Goal: Check status: Check status

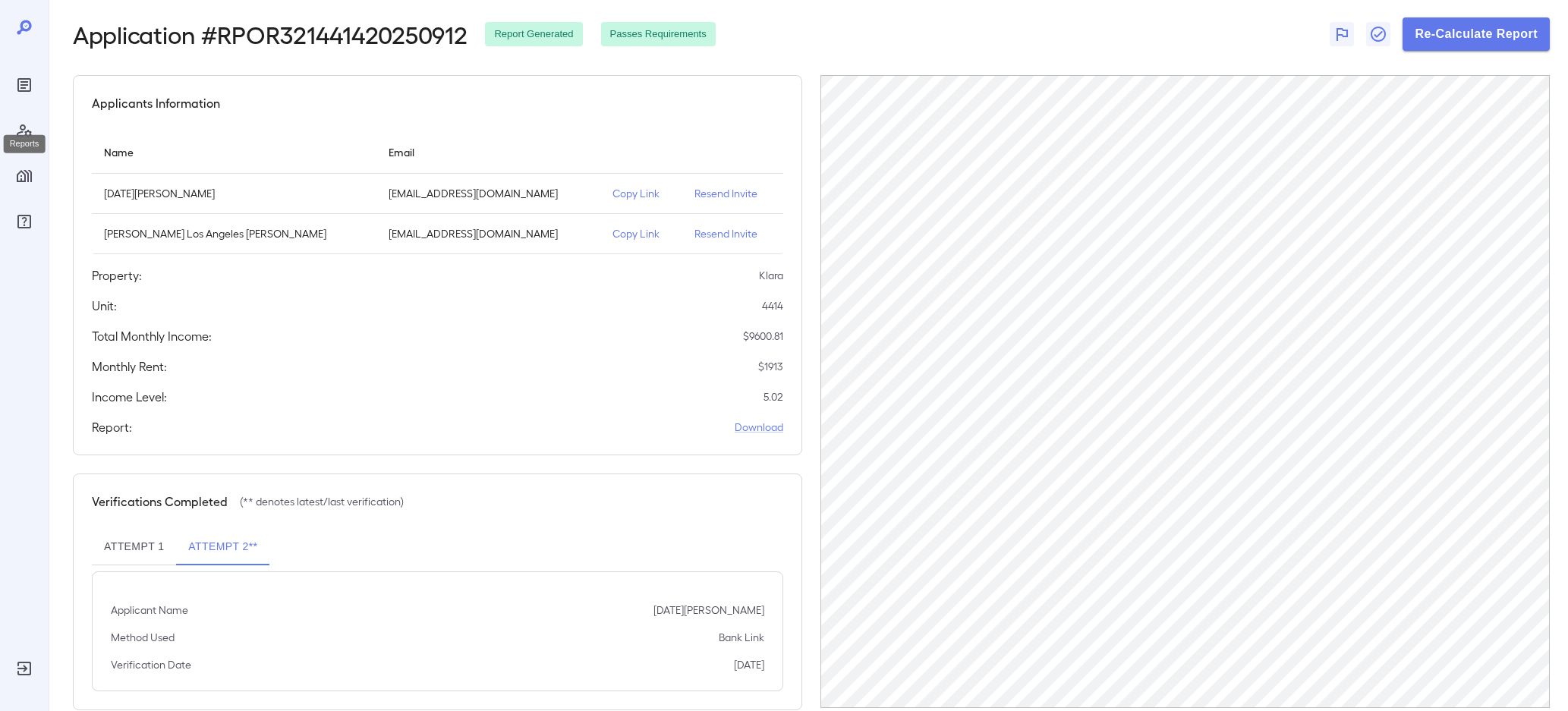
click at [20, 75] on div "Reports" at bounding box center [25, 85] width 25 height 25
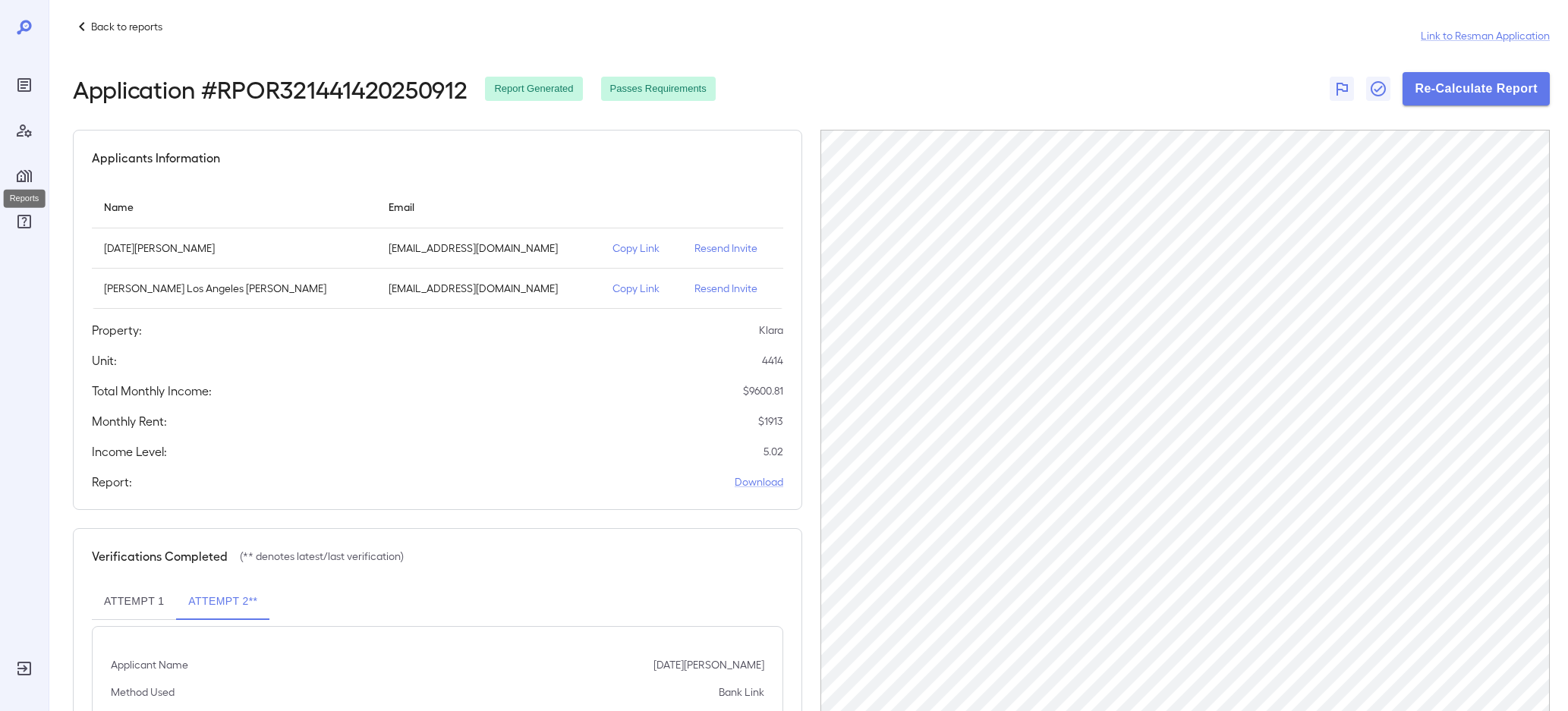
scroll to position [13, 0]
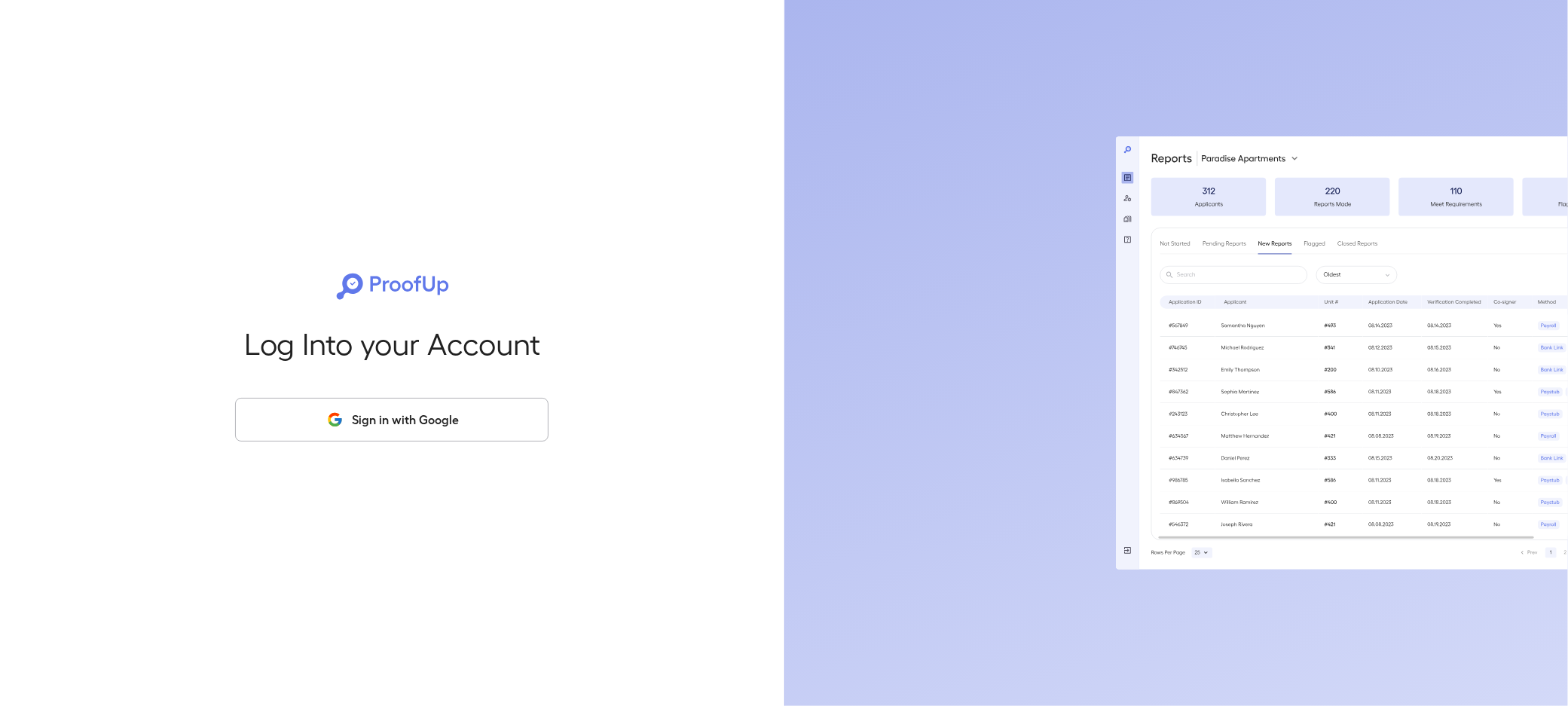
click at [325, 436] on button "Sign in with Google" at bounding box center [391, 420] width 313 height 44
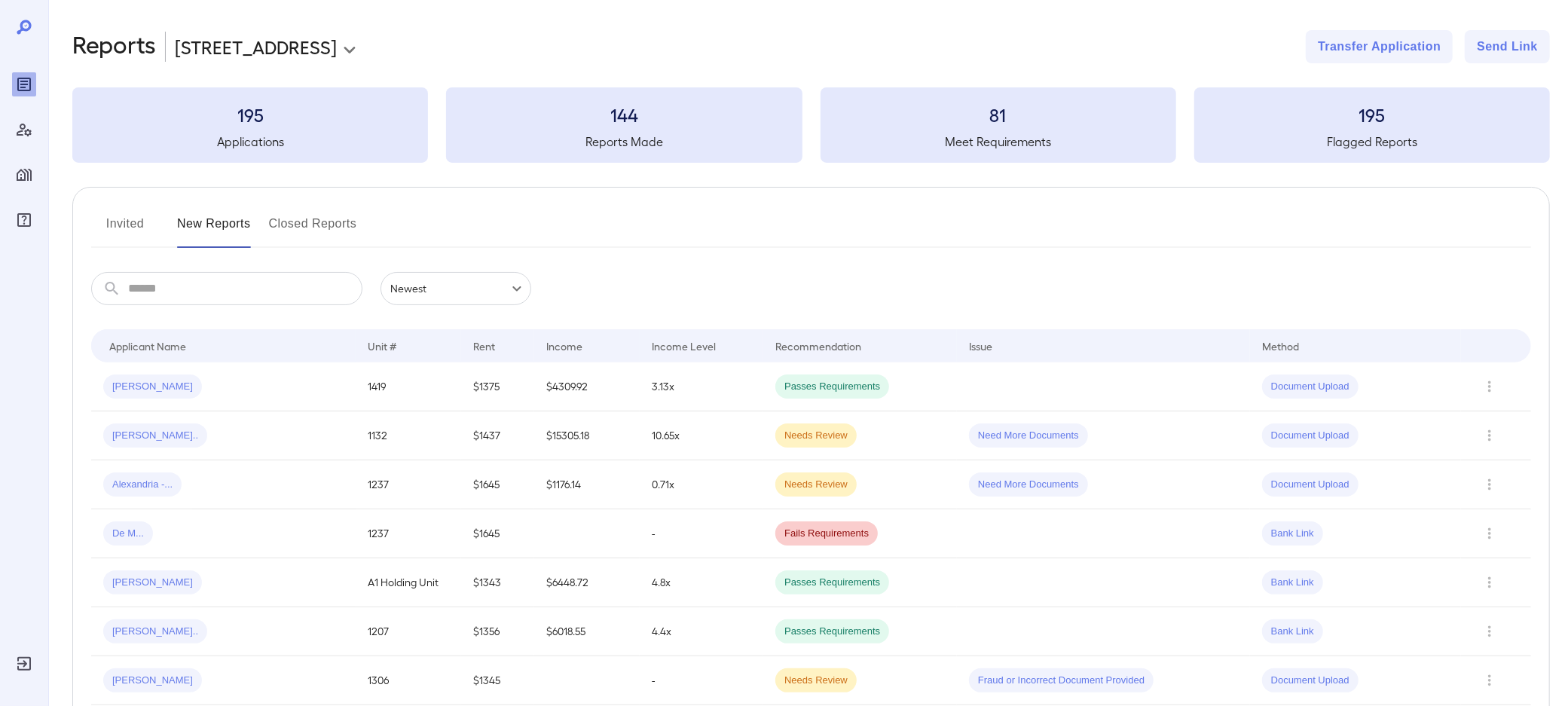
click at [303, 60] on body "**********" at bounding box center [784, 353] width 1568 height 706
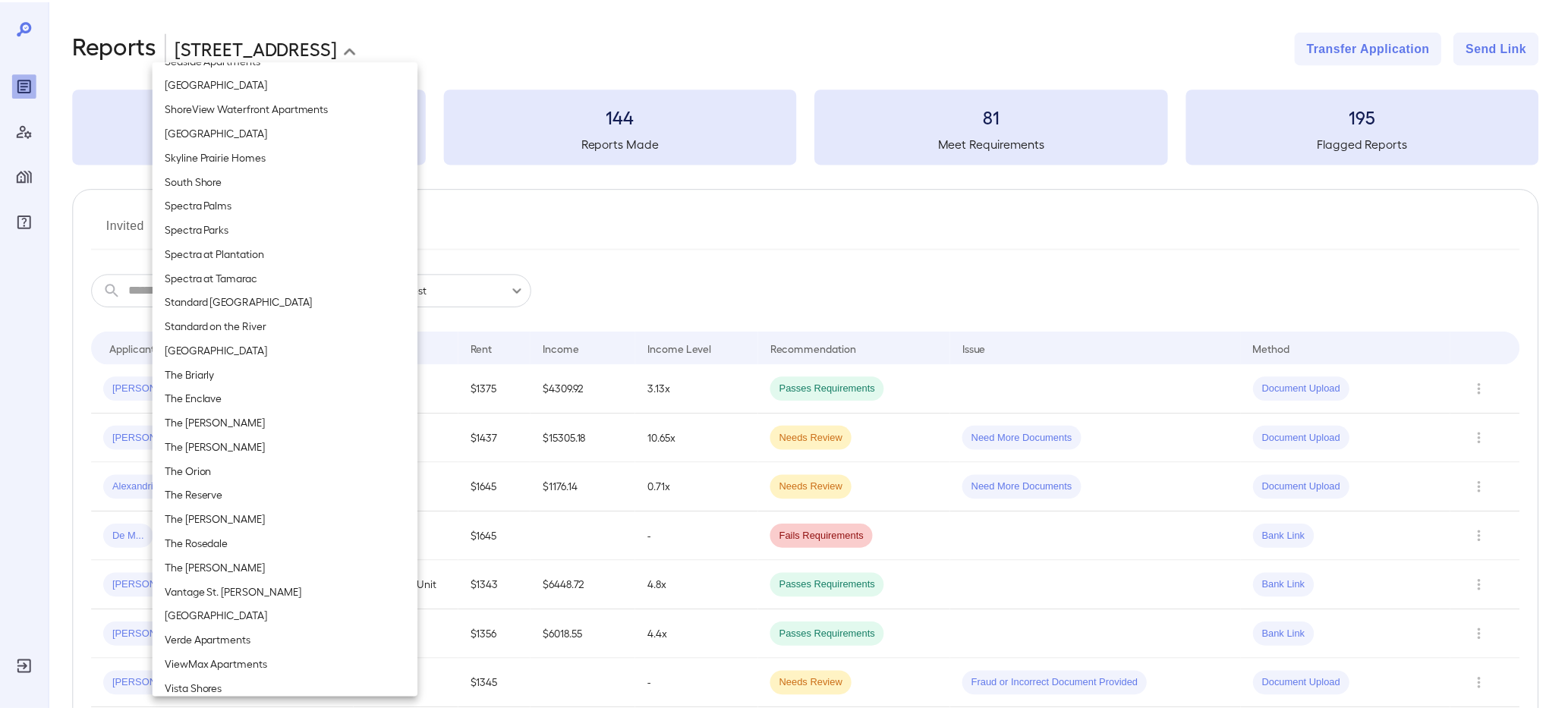
scroll to position [1655, 0]
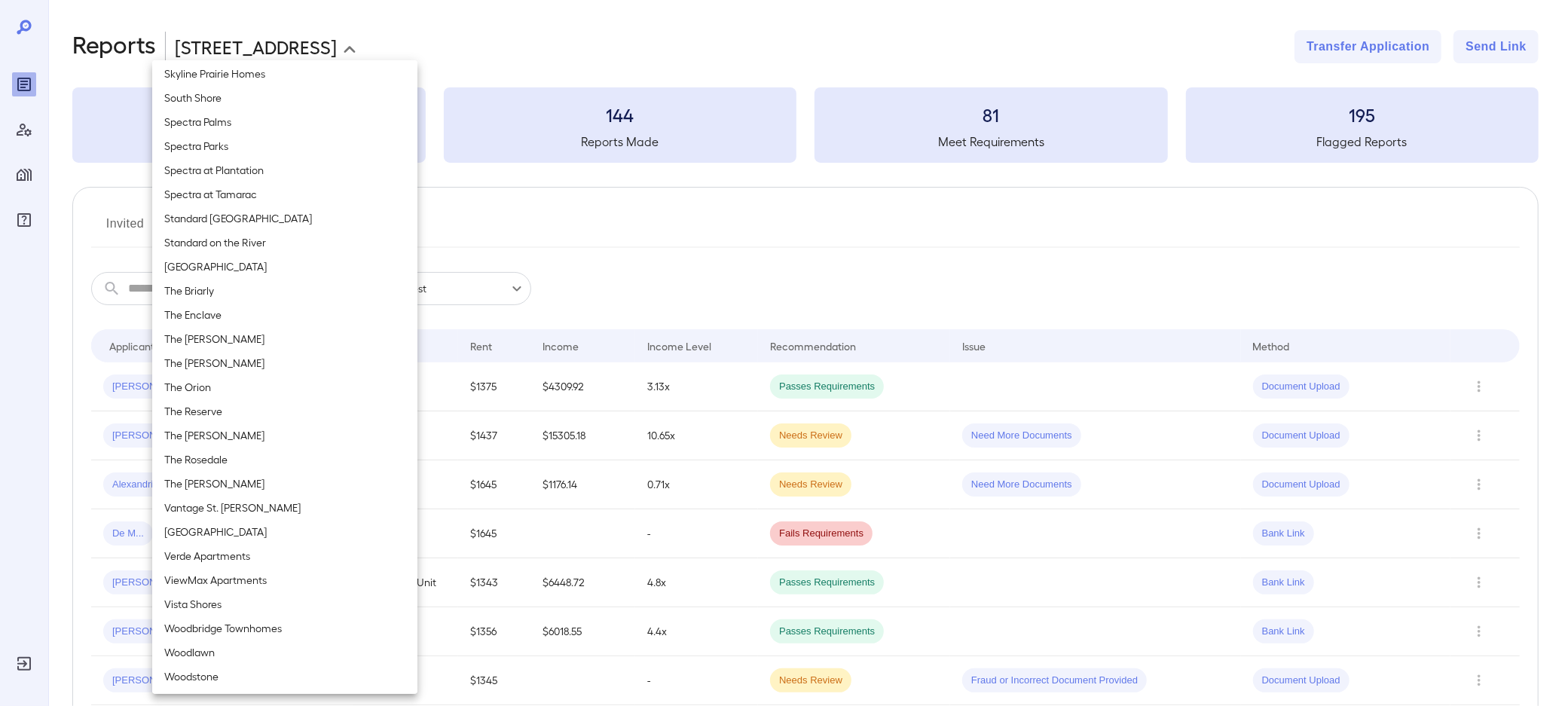
click at [258, 294] on li "The Briarly" at bounding box center [285, 291] width 265 height 24
type input "**********"
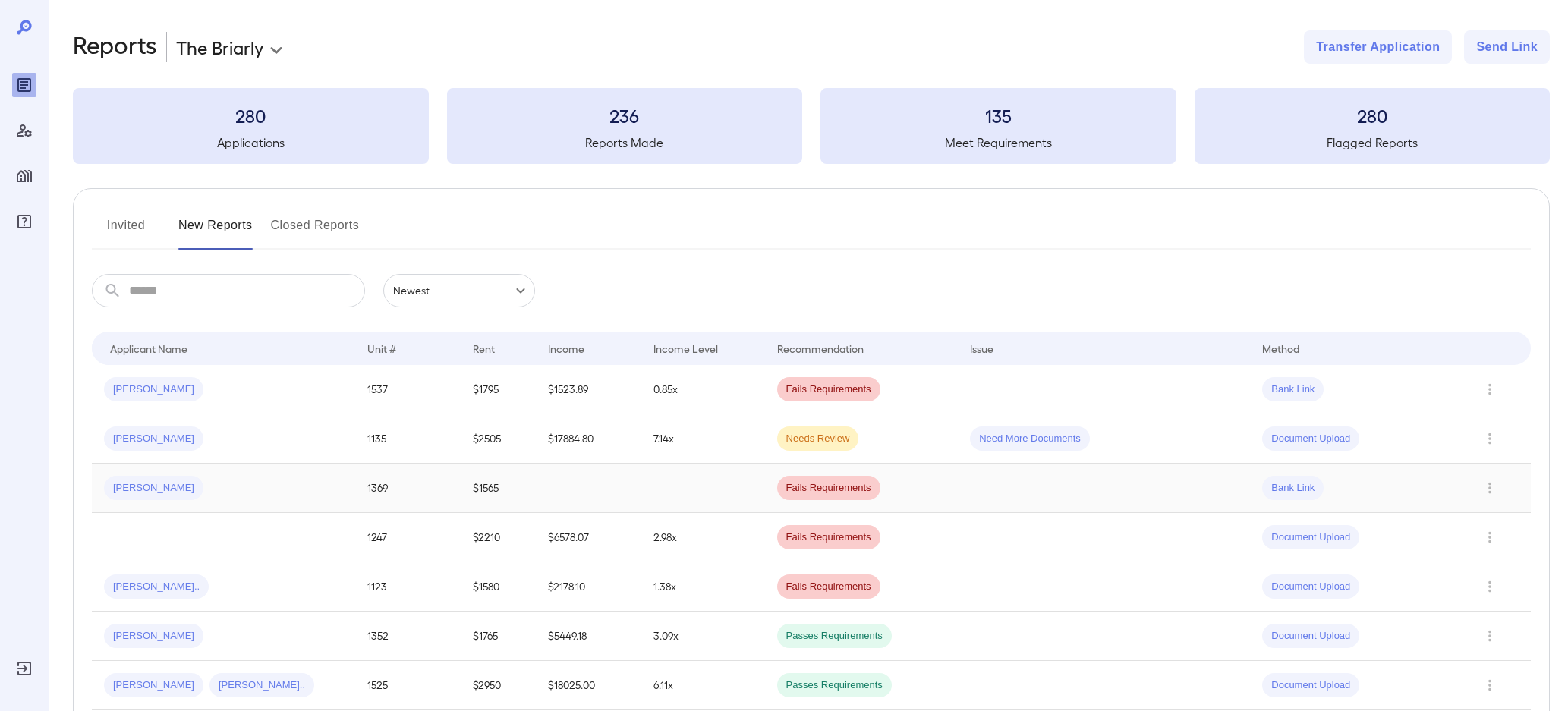
click at [186, 485] on div "Ray L..." at bounding box center [223, 488] width 239 height 25
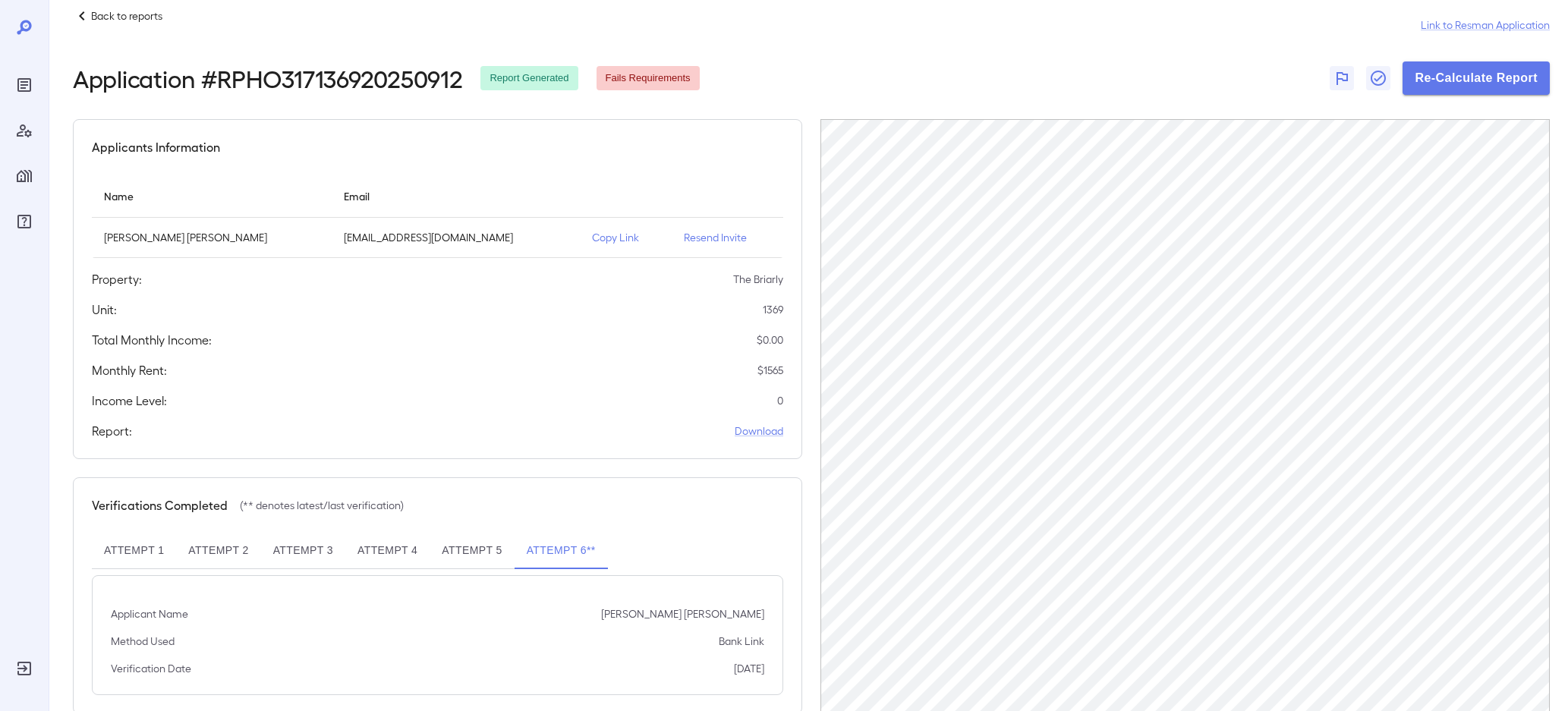
scroll to position [55, 0]
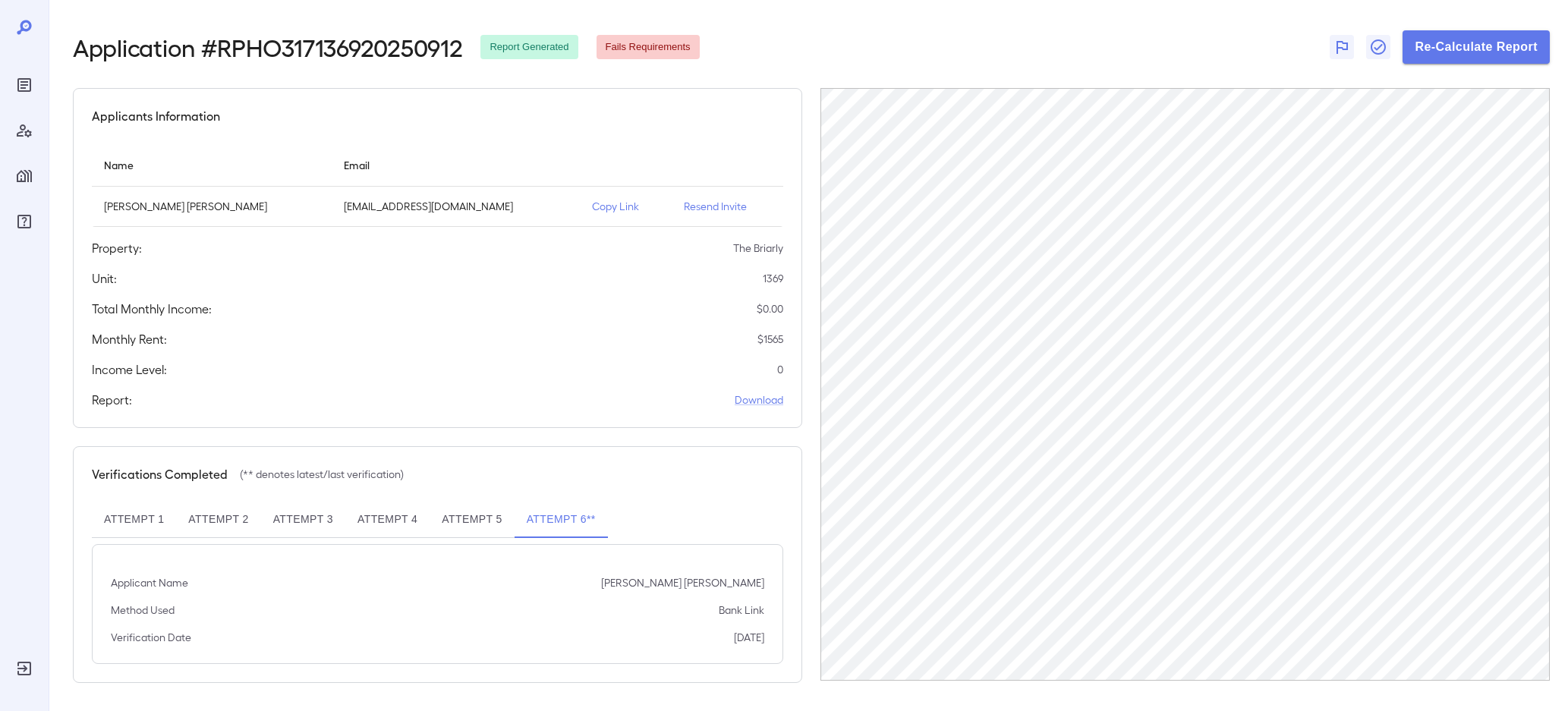
click at [1462, 66] on div "Back to reports Link to Resman Application Application # RPHO317136920250912 Re…" at bounding box center [812, 328] width 1477 height 707
click at [1462, 65] on div "Back to reports Link to Resman Application Application # RPHO317136920250912 Re…" at bounding box center [812, 328] width 1477 height 707
click at [1466, 40] on button "Re-Calculate Report" at bounding box center [1475, 47] width 147 height 34
click at [1036, 28] on header "Back to reports Link to Resman Application Application # RPHO317136920250912 Re…" at bounding box center [812, 19] width 1477 height 88
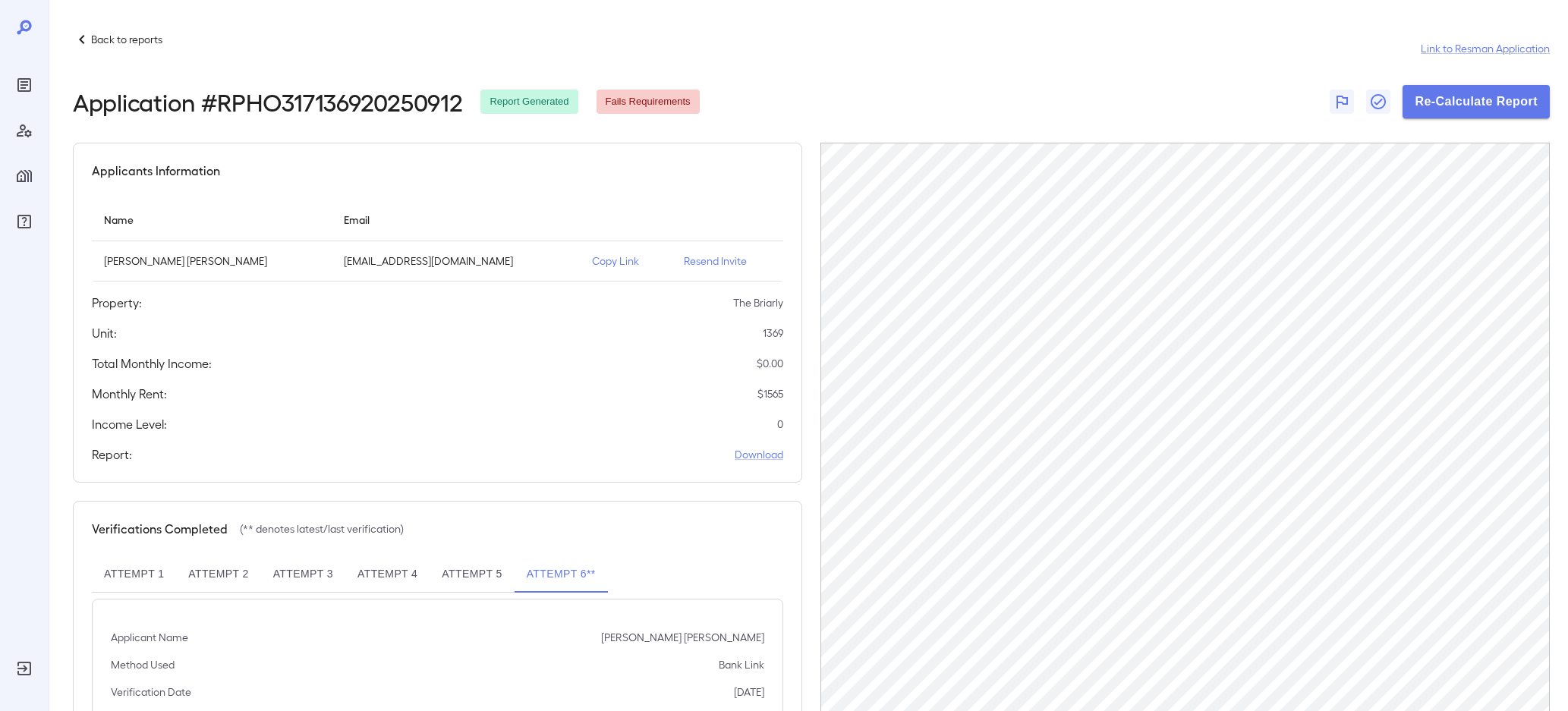
scroll to position [55, 0]
click at [1455, 99] on button "Re-Calculate Report" at bounding box center [1475, 101] width 147 height 34
